Goal: Task Accomplishment & Management: Use online tool/utility

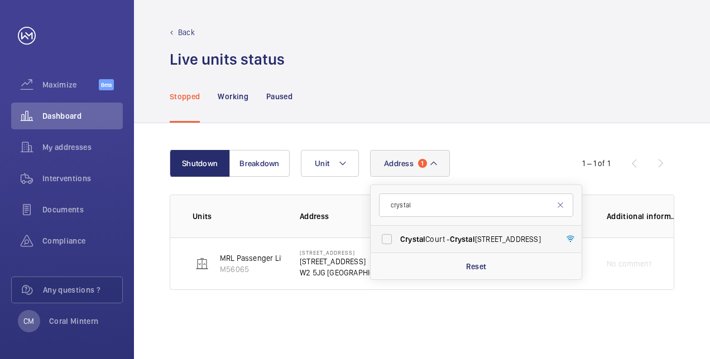
type input "crystal"
click at [445, 234] on span "Crystal Court - Crystal Court, LONDON E8 4QS" at bounding box center [476, 239] width 153 height 11
click at [398, 234] on input "Crystal Court - Crystal Court, LONDON E8 4QS" at bounding box center [387, 239] width 22 height 22
click at [425, 230] on label "Crystal Court - Crystal Court, LONDON E8 4QS" at bounding box center [468, 239] width 194 height 27
click at [398, 230] on input "Crystal Court - Crystal Court, LONDON E8 4QS" at bounding box center [387, 239] width 22 height 22
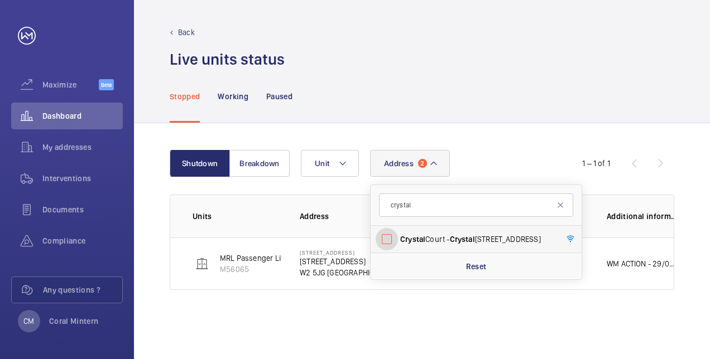
checkbox input "false"
drag, startPoint x: 426, startPoint y: 211, endPoint x: 390, endPoint y: 201, distance: 37.6
click at [390, 201] on input "crystal" at bounding box center [476, 205] width 194 height 23
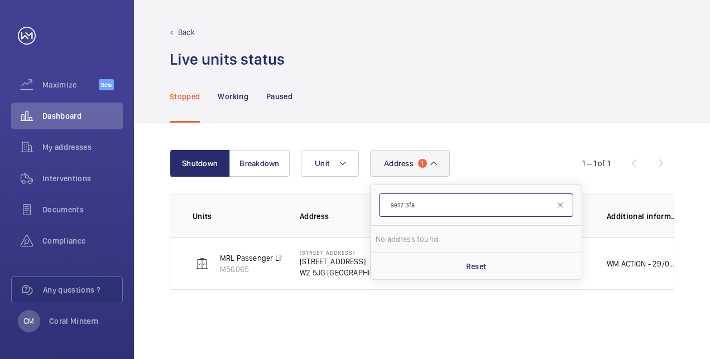
drag, startPoint x: 445, startPoint y: 208, endPoint x: 389, endPoint y: 203, distance: 56.0
click at [386, 204] on input "se17 3fa" at bounding box center [476, 205] width 194 height 23
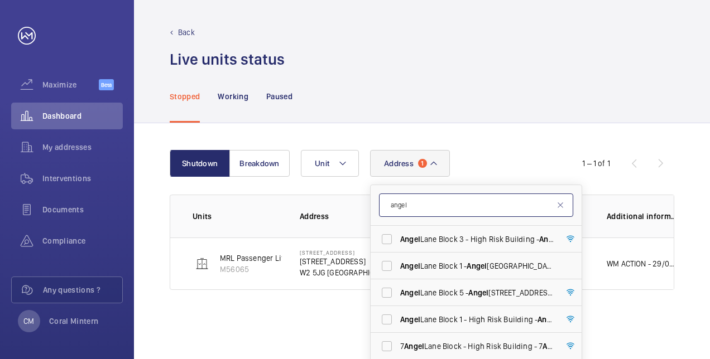
type input "angel"
click at [460, 234] on span "[PERSON_NAME][STREET_ADDRESS][PERSON_NAME]" at bounding box center [476, 239] width 153 height 11
click at [398, 233] on input "[PERSON_NAME][STREET_ADDRESS][PERSON_NAME]" at bounding box center [387, 239] width 22 height 22
checkbox input "true"
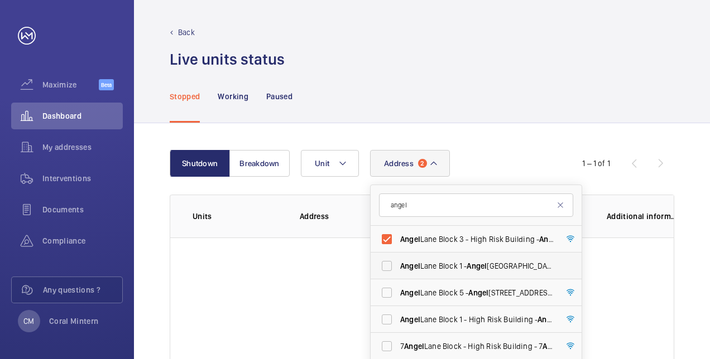
click at [463, 275] on label "[PERSON_NAME][GEOGRAPHIC_DATA] [STREET_ADDRESS][PERSON_NAME]" at bounding box center [468, 266] width 194 height 27
click at [398, 275] on input "[PERSON_NAME][GEOGRAPHIC_DATA] [STREET_ADDRESS][PERSON_NAME]" at bounding box center [387, 266] width 22 height 22
checkbox input "true"
click at [484, 298] on span "[PERSON_NAME][STREET_ADDRESS][PERSON_NAME]" at bounding box center [476, 292] width 153 height 11
click at [398, 298] on input "[PERSON_NAME][STREET_ADDRESS][PERSON_NAME]" at bounding box center [387, 293] width 22 height 22
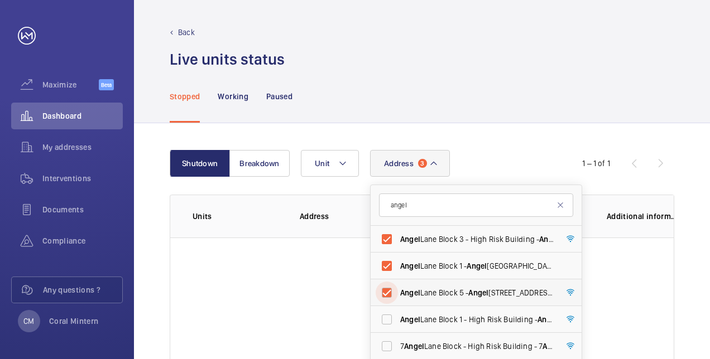
checkbox input "true"
click at [489, 324] on span "[PERSON_NAME][STREET_ADDRESS][PERSON_NAME]" at bounding box center [476, 319] width 153 height 11
click at [398, 324] on input "[PERSON_NAME][STREET_ADDRESS][PERSON_NAME]" at bounding box center [387, 320] width 22 height 22
checkbox input "true"
click at [493, 343] on span "[STREET_ADDRESS][PERSON_NAME][PERSON_NAME]" at bounding box center [476, 346] width 153 height 11
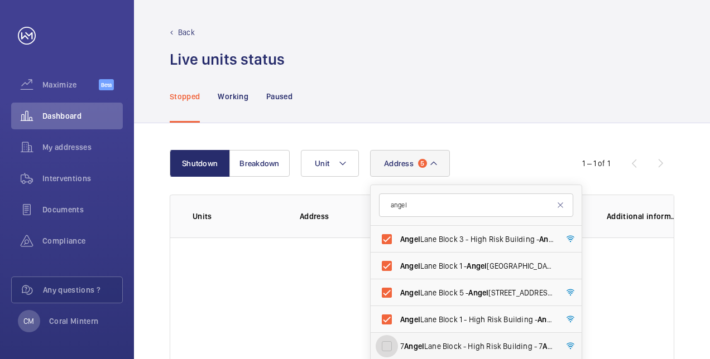
click at [398, 343] on input "[STREET_ADDRESS][PERSON_NAME][PERSON_NAME]" at bounding box center [387, 346] width 22 height 22
checkbox input "true"
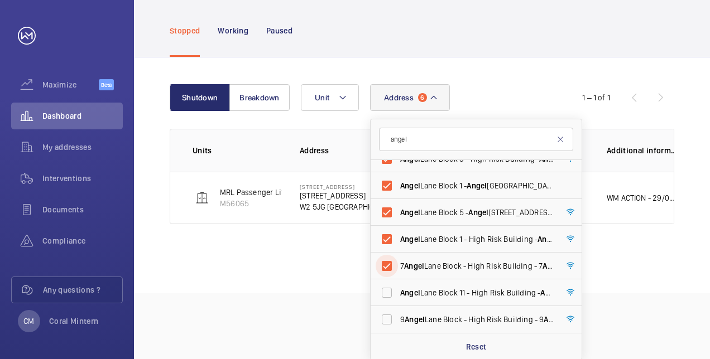
scroll to position [66, 0]
click at [516, 288] on span "[PERSON_NAME][STREET_ADDRESS][PERSON_NAME]" at bounding box center [476, 292] width 153 height 11
click at [398, 288] on input "[PERSON_NAME][STREET_ADDRESS][PERSON_NAME]" at bounding box center [387, 292] width 22 height 22
checkbox input "true"
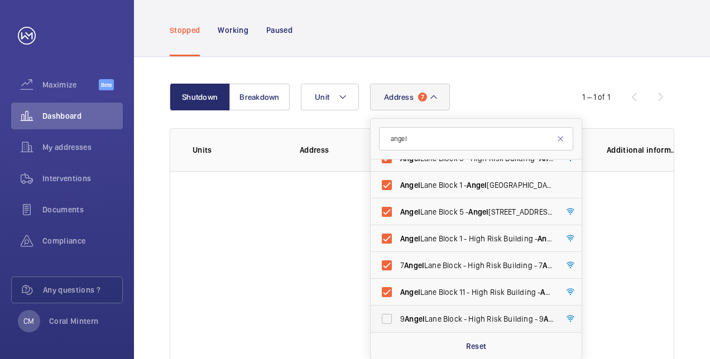
click at [511, 311] on label "[STREET_ADDRESS][PERSON_NAME][PERSON_NAME]" at bounding box center [468, 319] width 194 height 27
click at [398, 311] on input "[STREET_ADDRESS][PERSON_NAME][PERSON_NAME]" at bounding box center [387, 319] width 22 height 22
checkbox input "true"
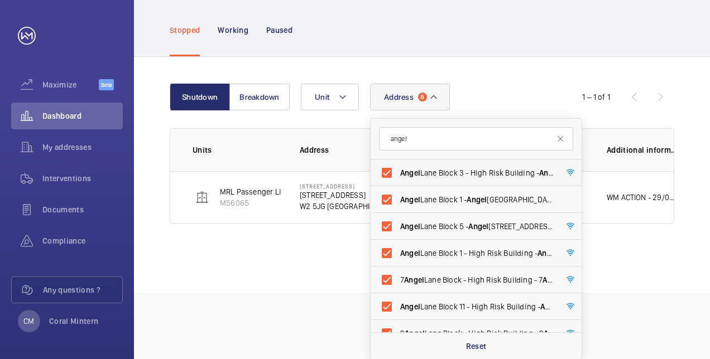
click at [436, 169] on span "[PERSON_NAME][STREET_ADDRESS][PERSON_NAME]" at bounding box center [476, 172] width 153 height 11
click at [398, 169] on input "[PERSON_NAME][STREET_ADDRESS][PERSON_NAME]" at bounding box center [387, 173] width 22 height 22
checkbox input "false"
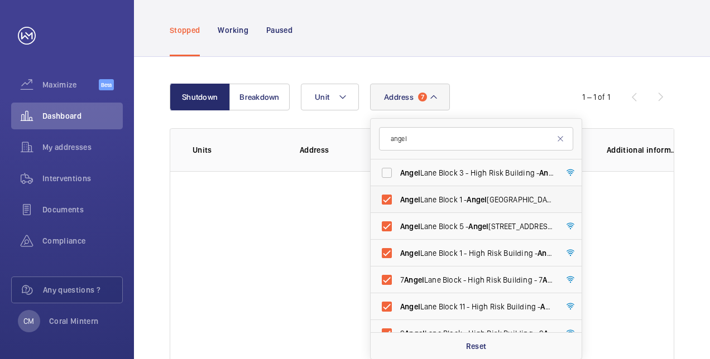
click at [430, 189] on label "[PERSON_NAME][GEOGRAPHIC_DATA] [STREET_ADDRESS][PERSON_NAME]" at bounding box center [468, 199] width 194 height 27
click at [398, 189] on input "[PERSON_NAME][GEOGRAPHIC_DATA] [STREET_ADDRESS][PERSON_NAME]" at bounding box center [387, 200] width 22 height 22
checkbox input "false"
click at [472, 352] on div "Reset" at bounding box center [476, 346] width 211 height 27
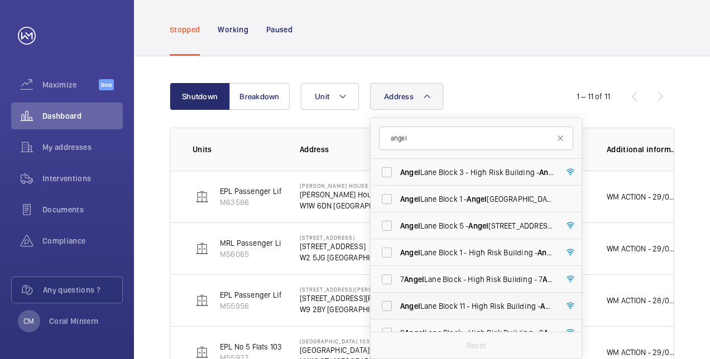
scroll to position [66, 0]
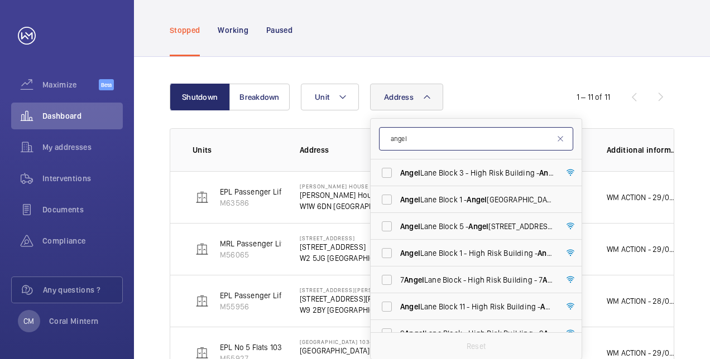
click at [439, 140] on input "angel" at bounding box center [476, 138] width 194 height 23
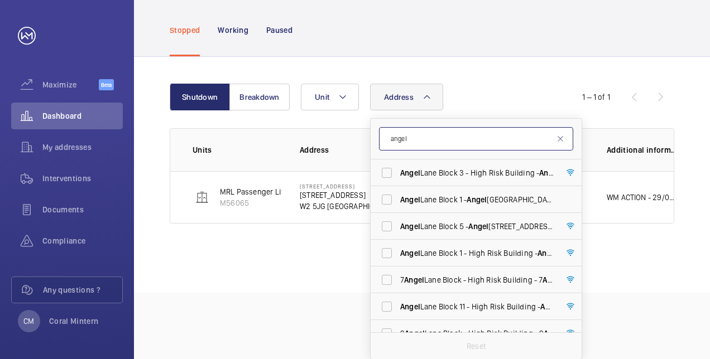
drag, startPoint x: 435, startPoint y: 141, endPoint x: 384, endPoint y: 132, distance: 52.0
click at [384, 132] on input "angel" at bounding box center [476, 138] width 194 height 23
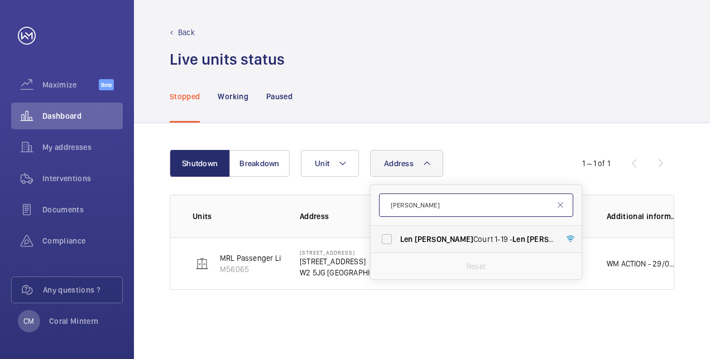
type input "[PERSON_NAME]"
click at [484, 231] on label "[PERSON_NAME] Court [STREET_ADDRESS][PERSON_NAME]" at bounding box center [468, 239] width 194 height 27
click at [398, 231] on input "[PERSON_NAME] Court [STREET_ADDRESS][PERSON_NAME]" at bounding box center [387, 239] width 22 height 22
checkbox input "true"
